Goal: Task Accomplishment & Management: Complete application form

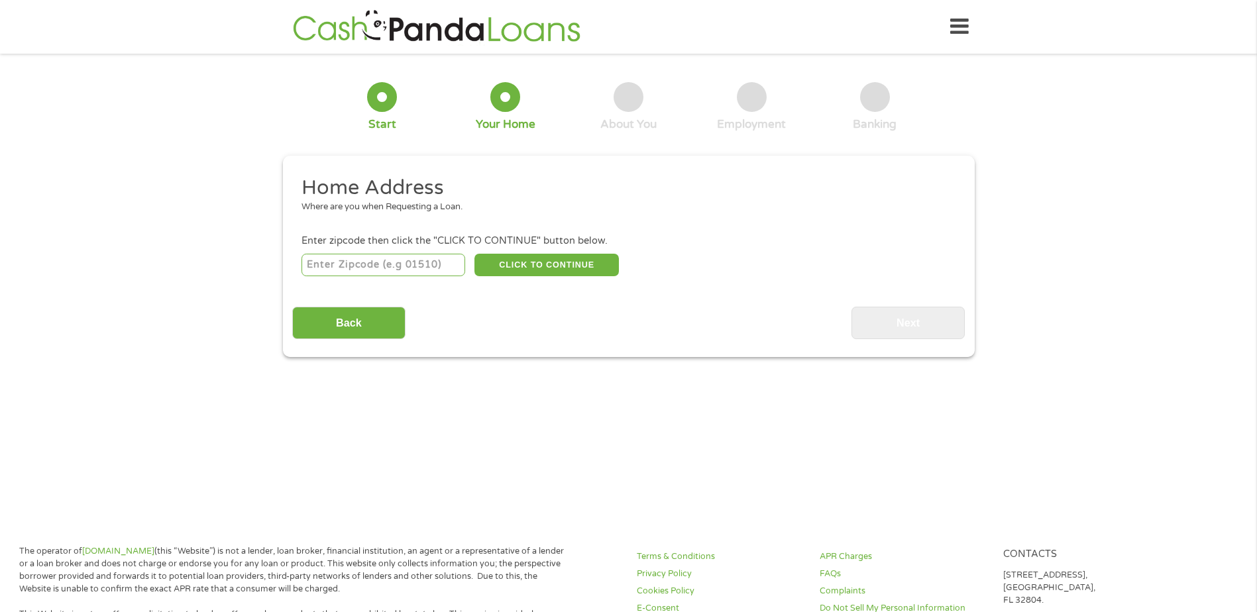
click at [352, 261] on input "number" at bounding box center [384, 265] width 164 height 23
type input "30286"
click at [525, 264] on button "CLICK TO CONTINUE" at bounding box center [546, 265] width 144 height 23
type input "30286"
type input "Thomaston"
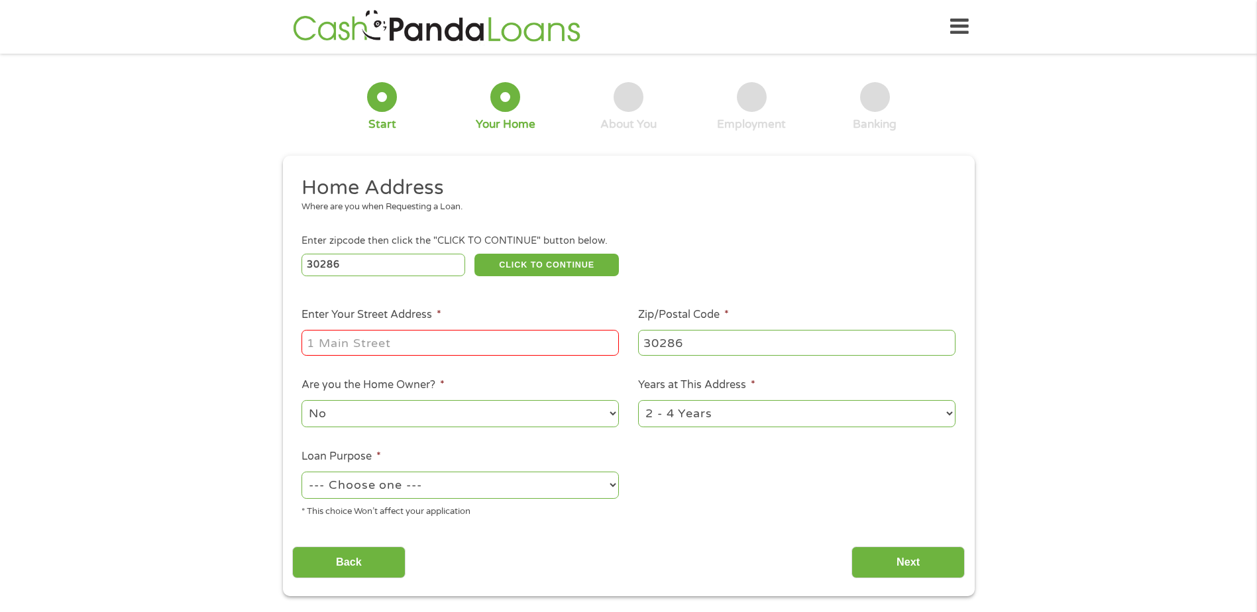
click at [428, 341] on input "Enter Your Street Address *" at bounding box center [460, 342] width 317 height 25
type input "[STREET_ADDRESS]"
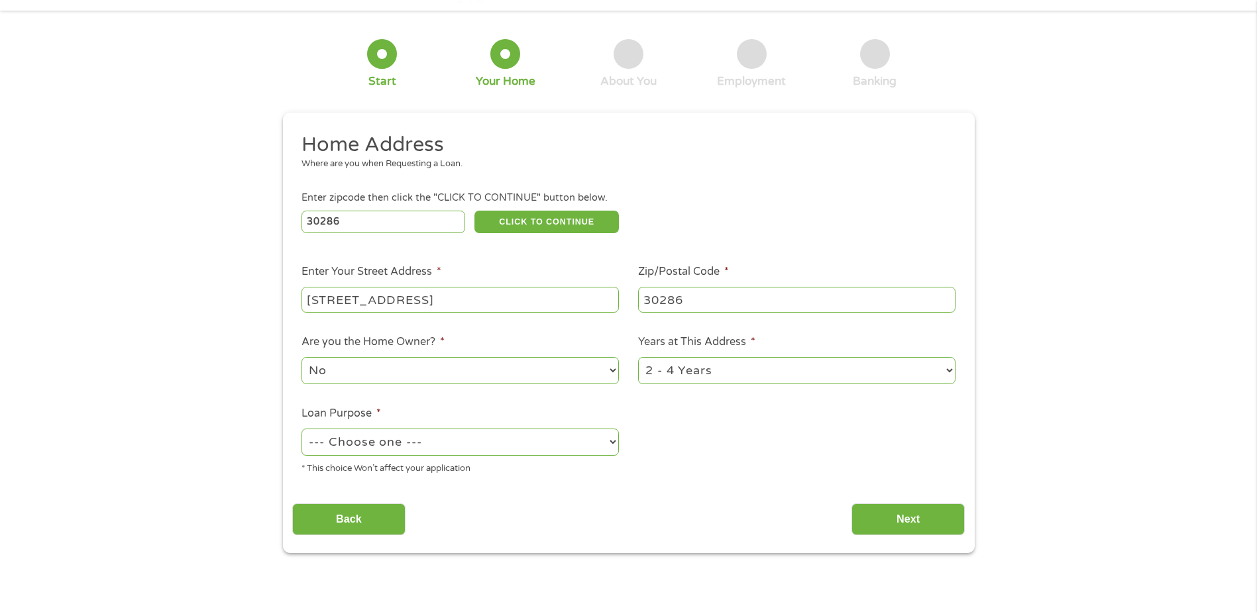
scroll to position [66, 0]
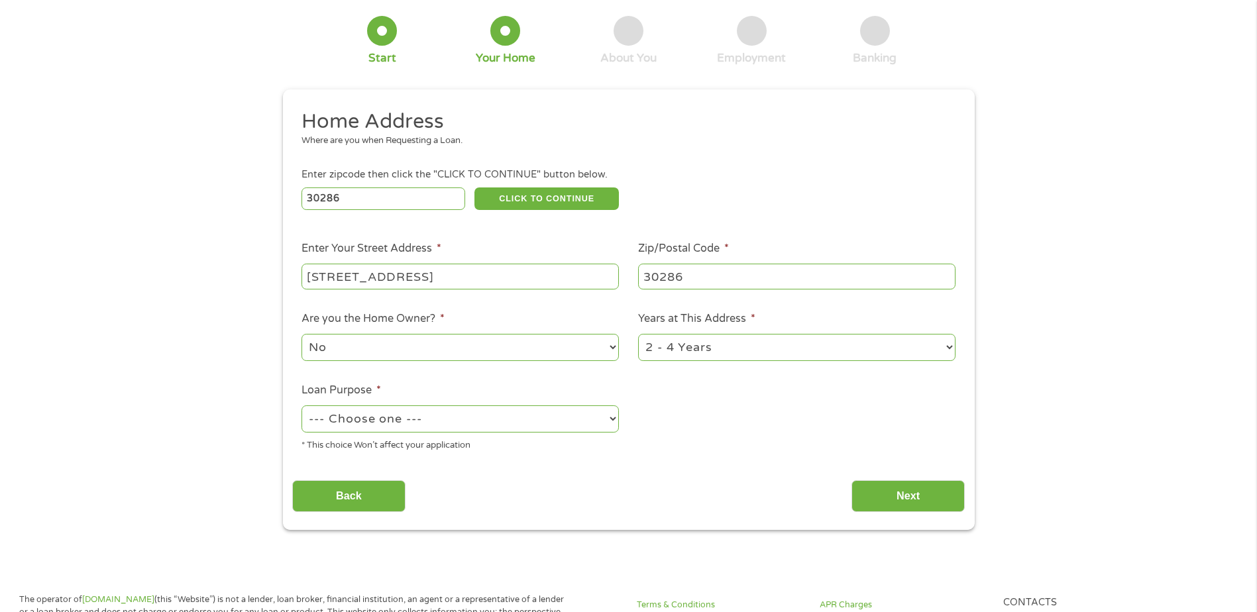
click at [614, 346] on select "No Yes" at bounding box center [460, 347] width 317 height 27
select select "yes"
click at [302, 334] on select "No Yes" at bounding box center [460, 347] width 317 height 27
click at [950, 347] on select "1 Year or less 1 - 2 Years 2 - 4 Years Over 4 Years" at bounding box center [796, 347] width 317 height 27
select select "60months"
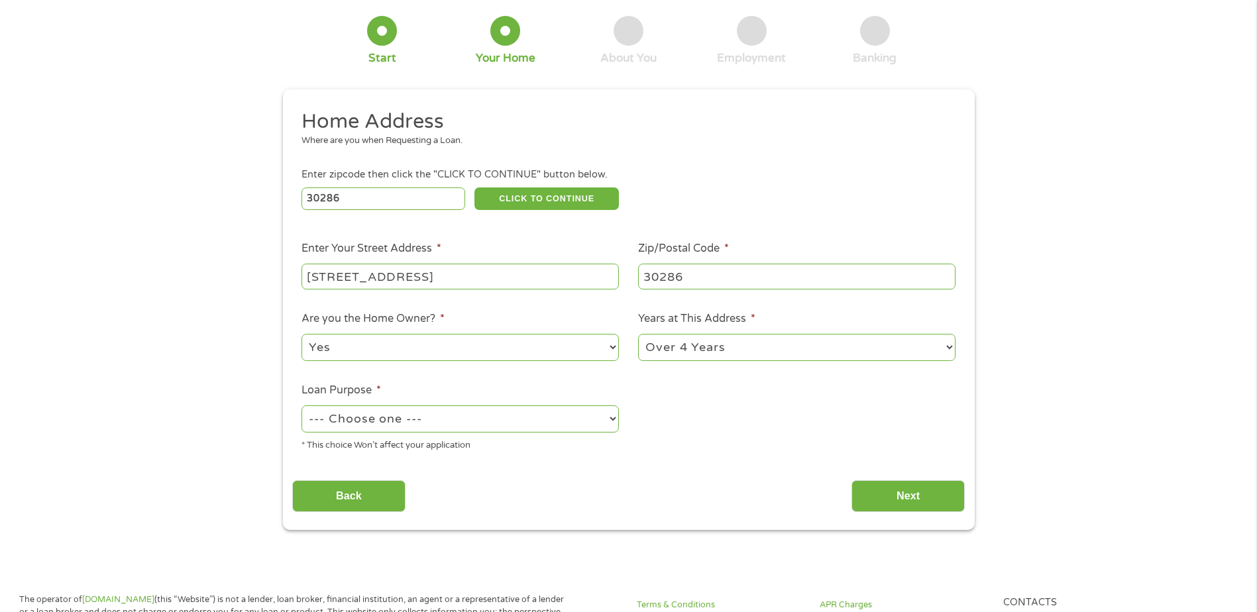
click at [638, 334] on select "1 Year or less 1 - 2 Years 2 - 4 Years Over 4 Years" at bounding box center [796, 347] width 317 height 27
click at [611, 420] on select "--- Choose one --- Pay Bills Debt Consolidation Home Improvement Major Purchase…" at bounding box center [460, 419] width 317 height 27
select select "paybills"
click at [302, 406] on select "--- Choose one --- Pay Bills Debt Consolidation Home Improvement Major Purchase…" at bounding box center [460, 419] width 317 height 27
click at [895, 496] on input "Next" at bounding box center [908, 496] width 113 height 32
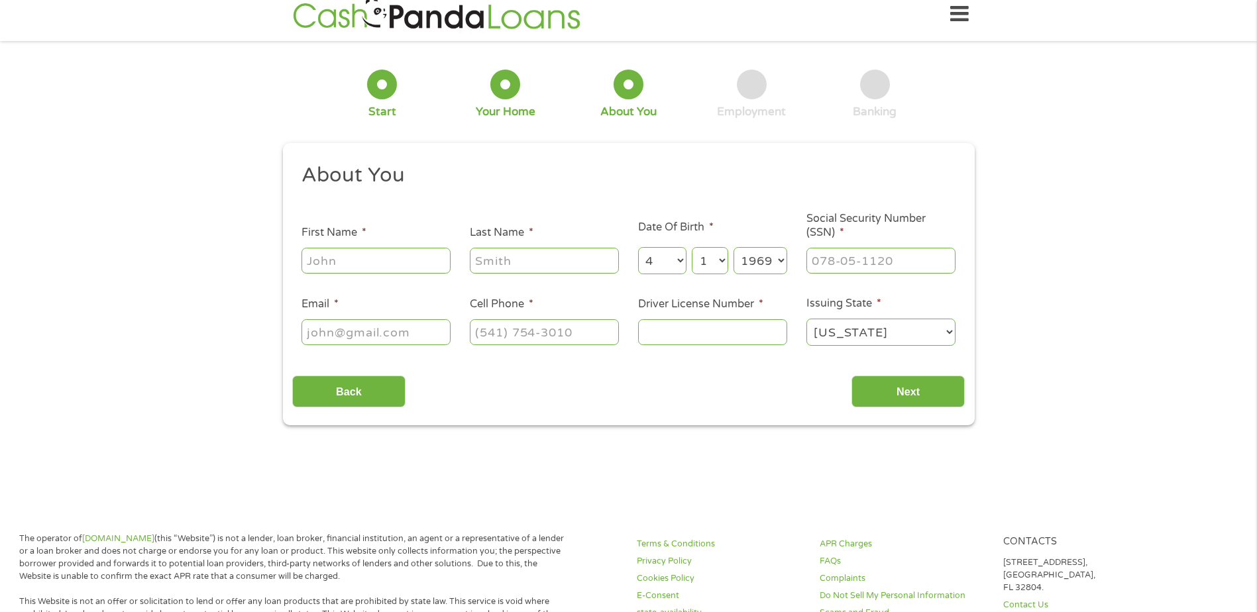
scroll to position [0, 0]
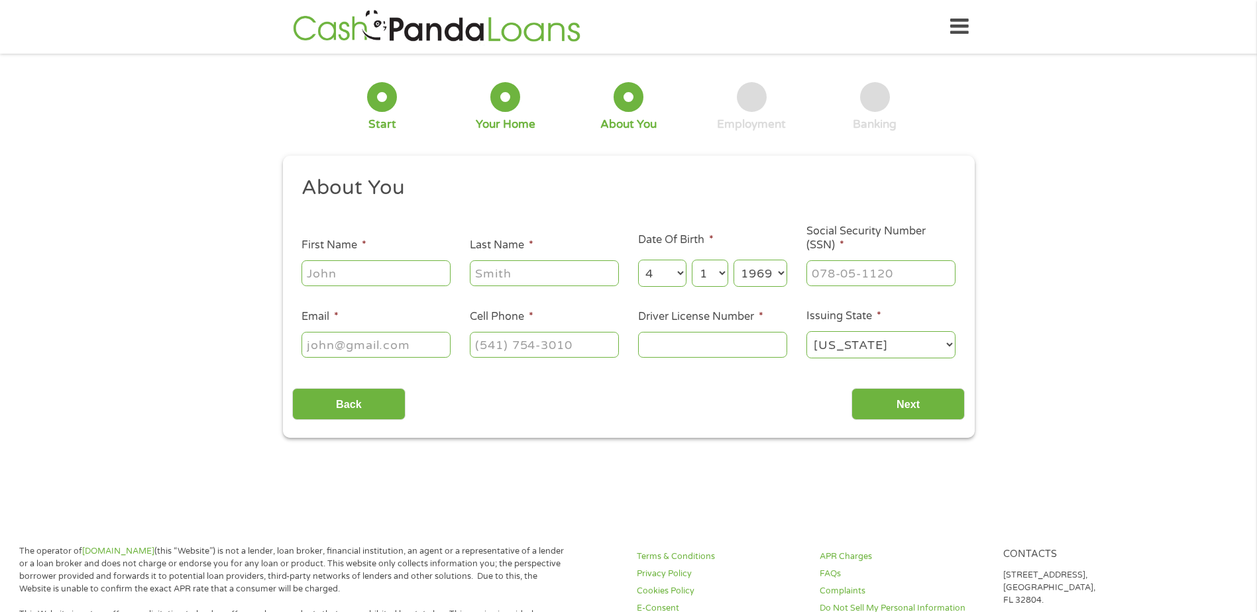
click at [391, 268] on input "First Name *" at bounding box center [376, 272] width 149 height 25
type input "[PERSON_NAME]"
type input "JORDAN"
type input "[EMAIL_ADDRESS][DOMAIN_NAME]"
type input "[PHONE_NUMBER]"
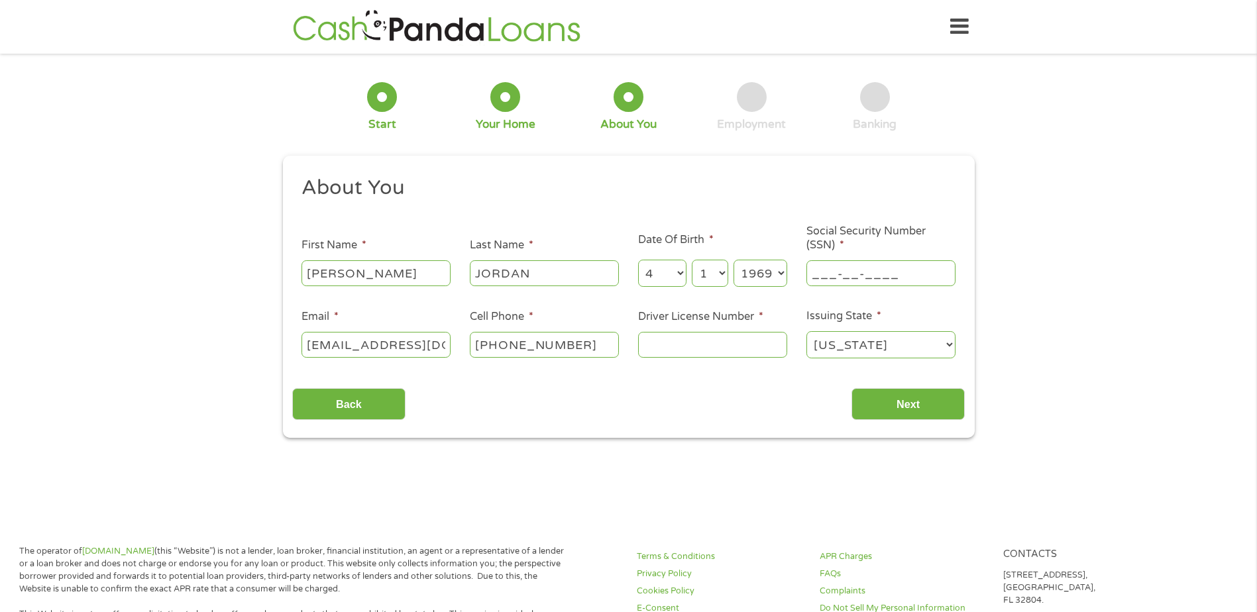
click at [838, 274] on input "___-__-____" at bounding box center [880, 272] width 149 height 25
type input "252-39-3559"
